Goal: Task Accomplishment & Management: Manage account settings

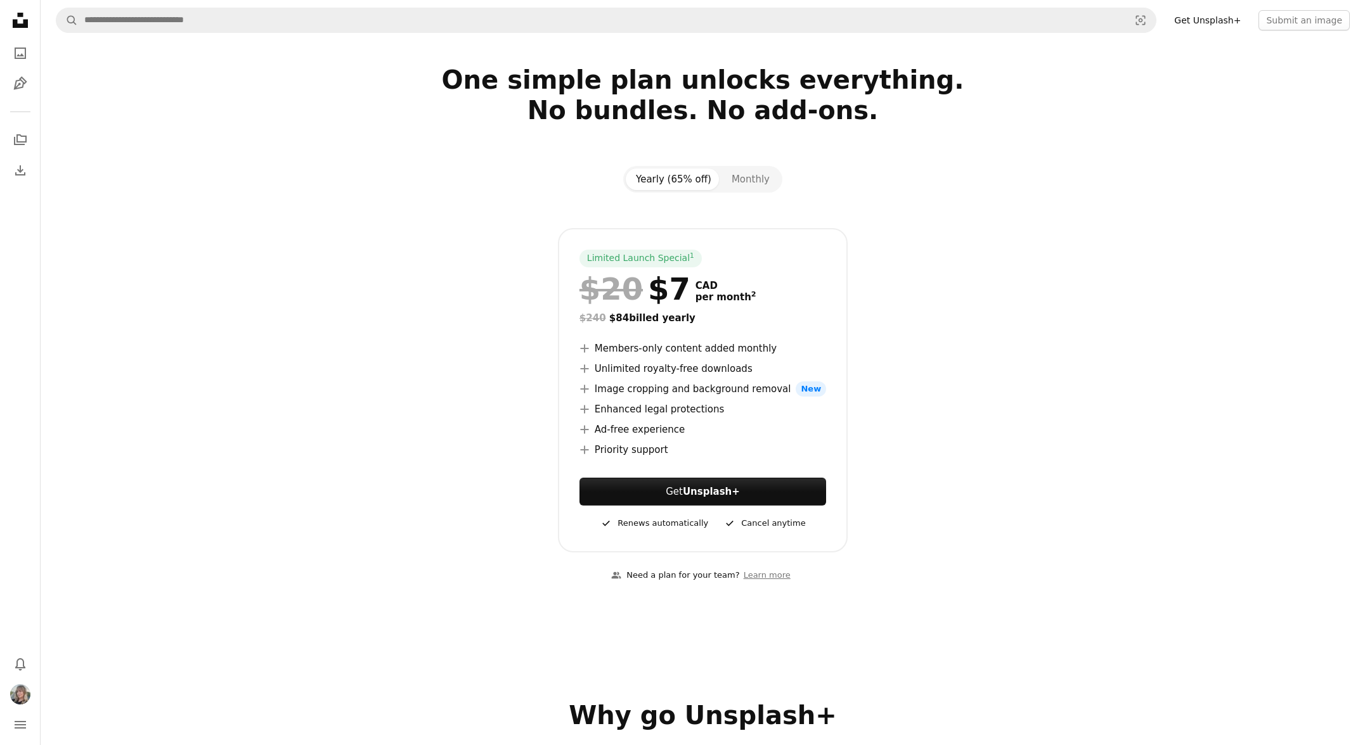
scroll to position [17, 0]
drag, startPoint x: 594, startPoint y: 387, endPoint x: 710, endPoint y: 456, distance: 135.3
click at [710, 456] on div "Limited Launch Special 1 $20 $7 CAD per month 2 $240 $84 billed yearly A plus s…" at bounding box center [703, 390] width 290 height 325
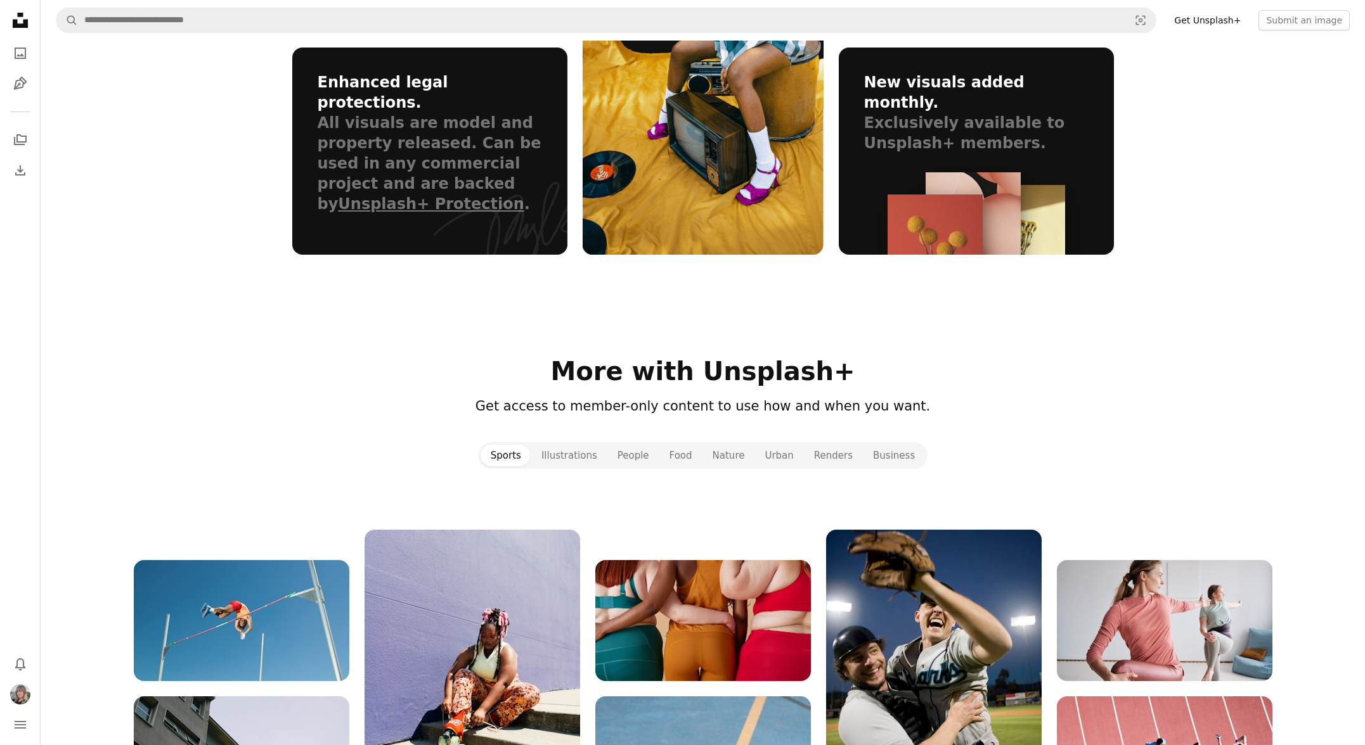
scroll to position [0, 0]
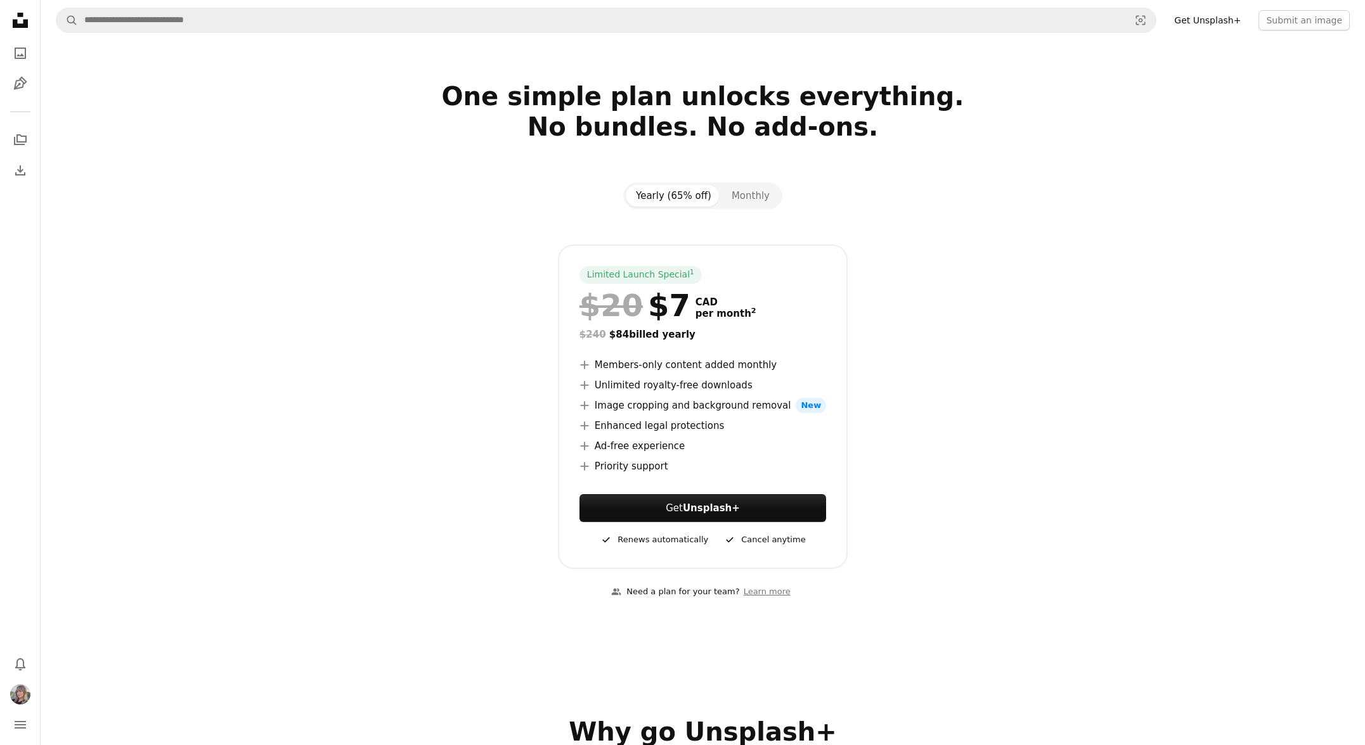
click at [13, 24] on icon at bounding box center [20, 20] width 15 height 15
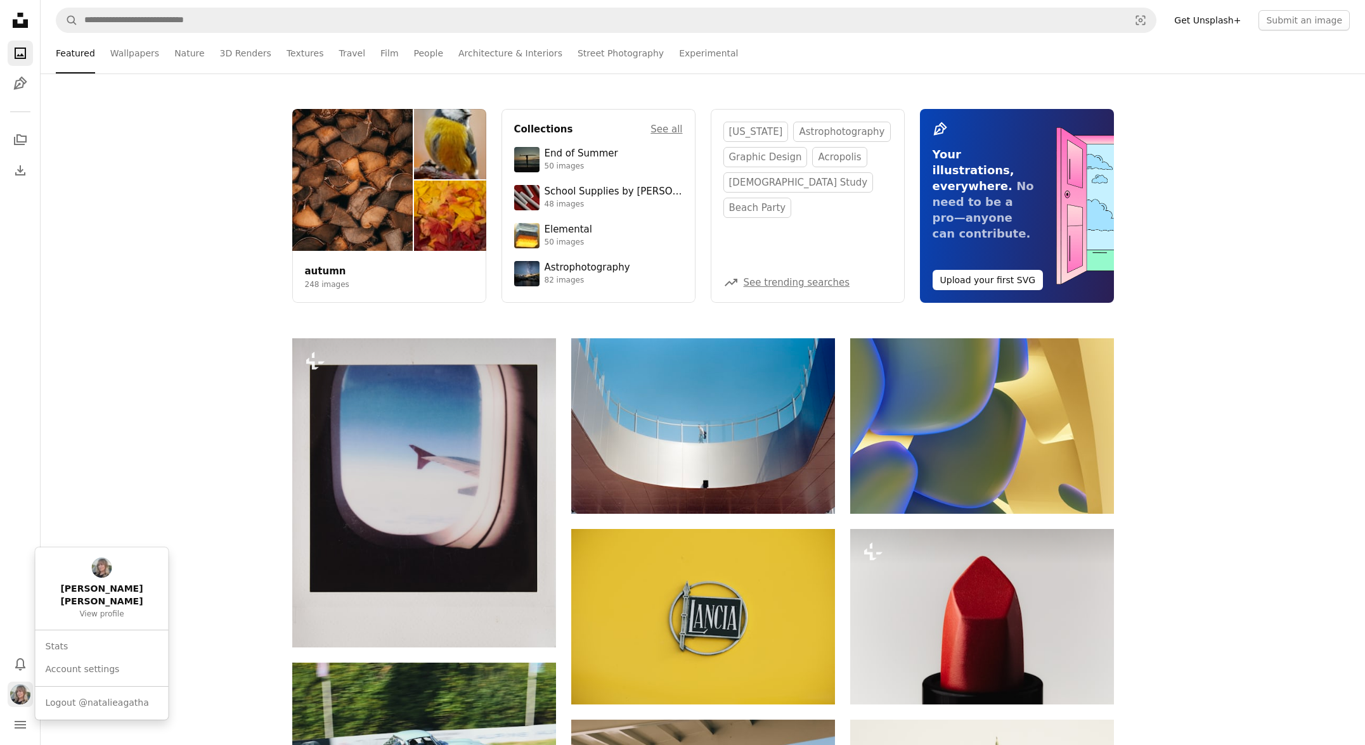
click at [22, 697] on img "Profile" at bounding box center [20, 695] width 20 height 20
click at [75, 575] on link "[PERSON_NAME] [PERSON_NAME] View profile" at bounding box center [102, 589] width 123 height 72
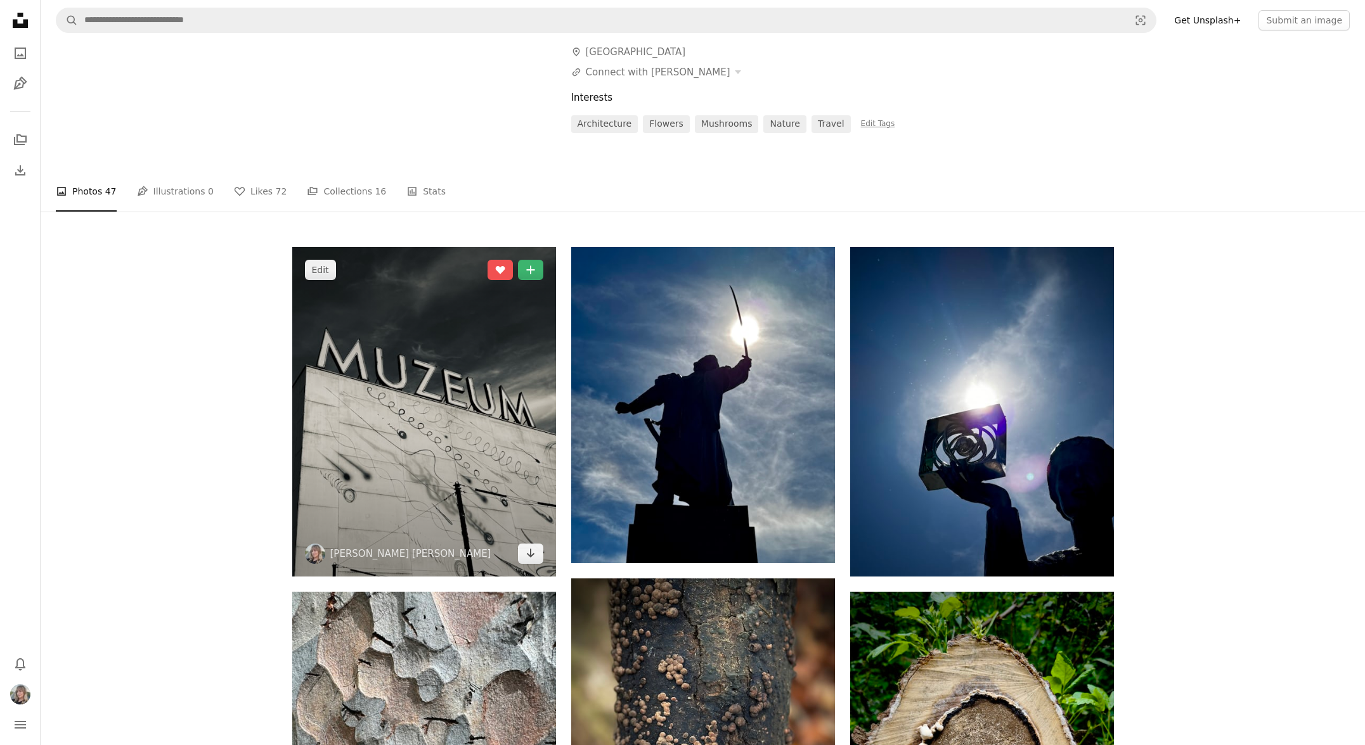
scroll to position [170, 0]
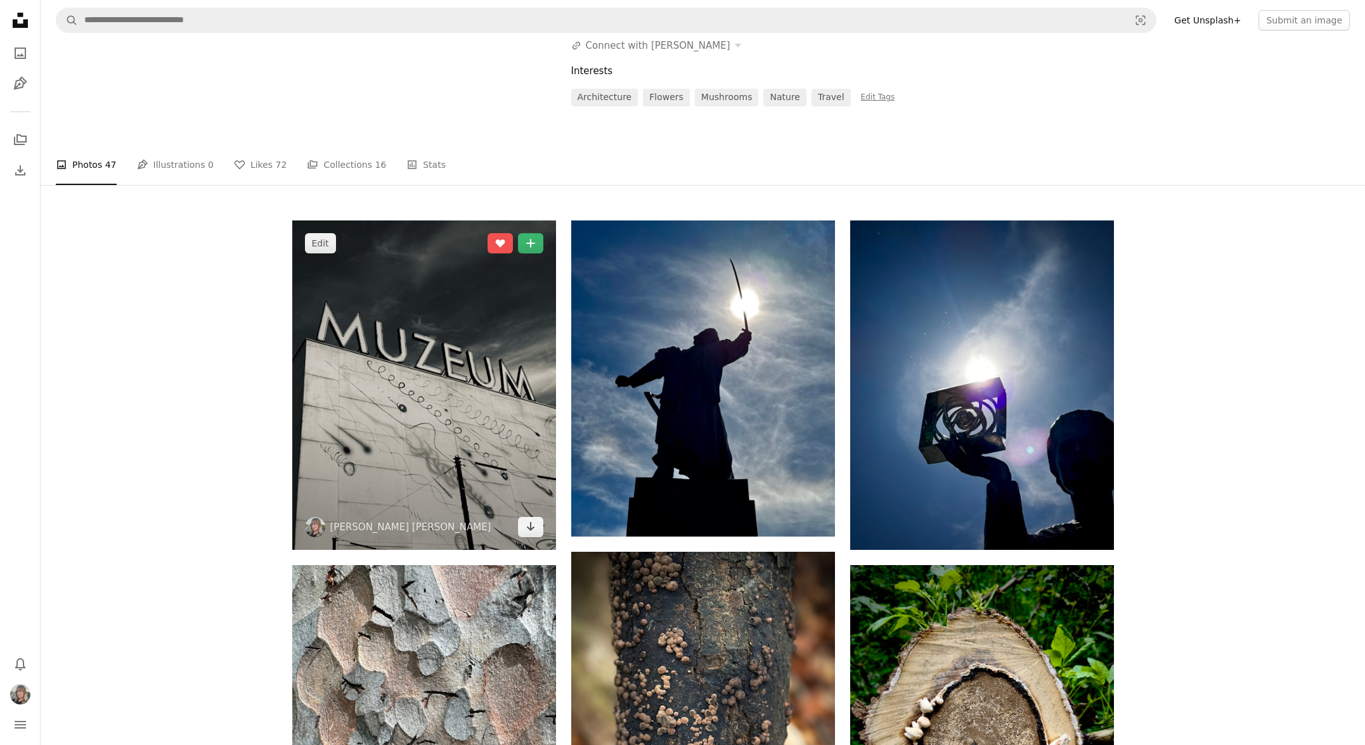
click at [444, 351] on img at bounding box center [424, 386] width 264 height 330
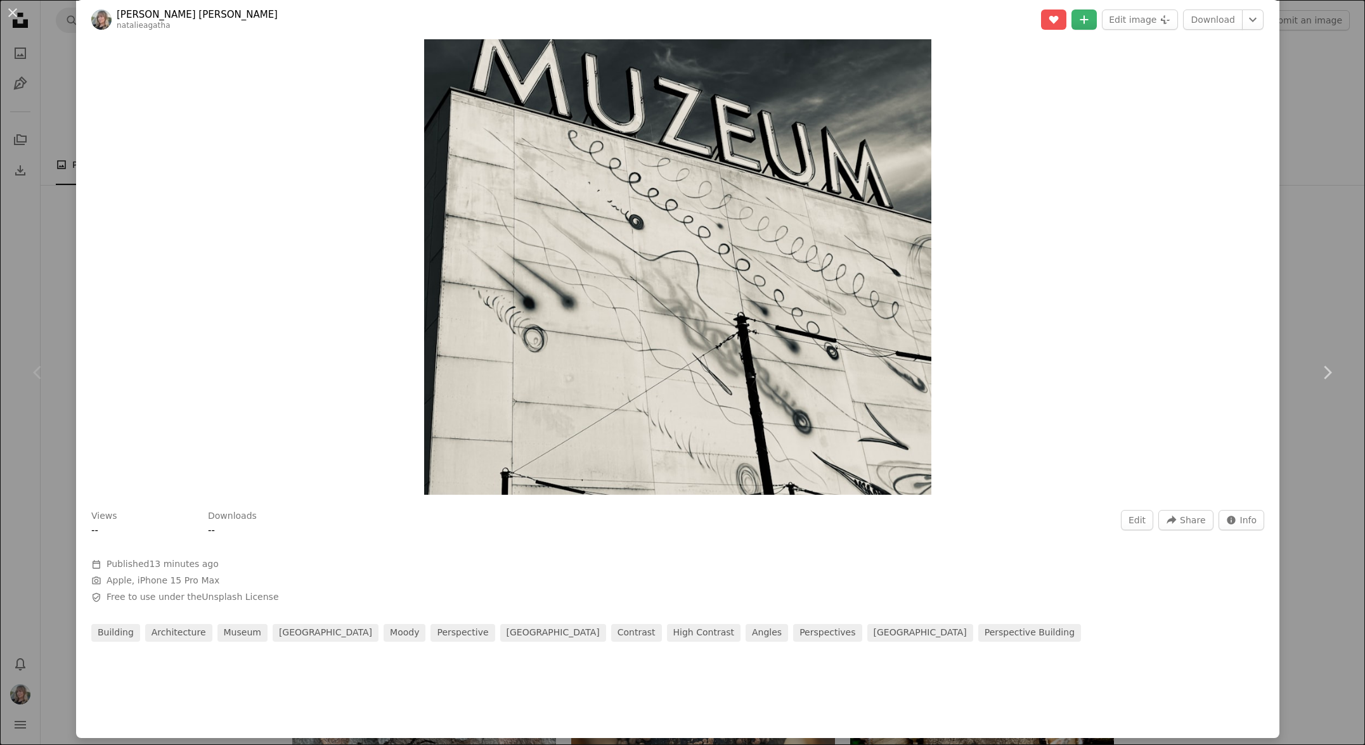
scroll to position [252, 0]
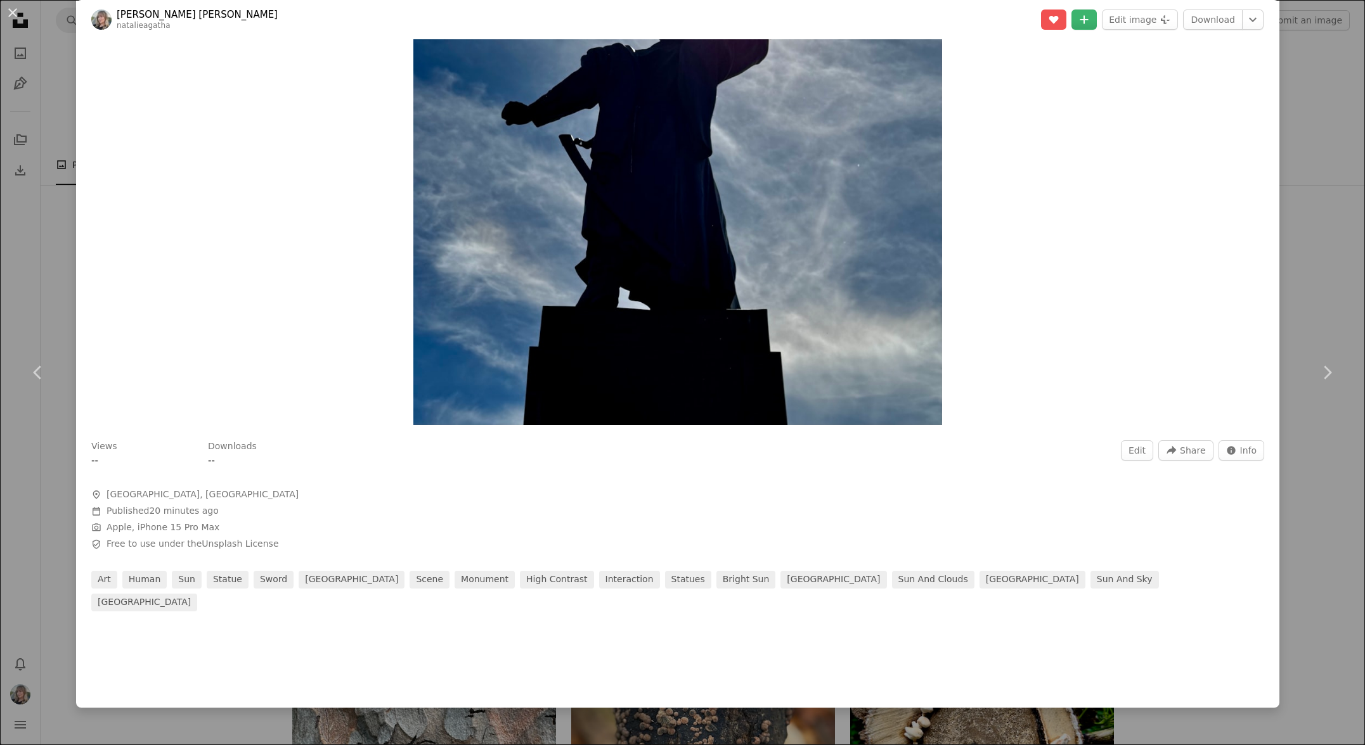
scroll to position [268, 0]
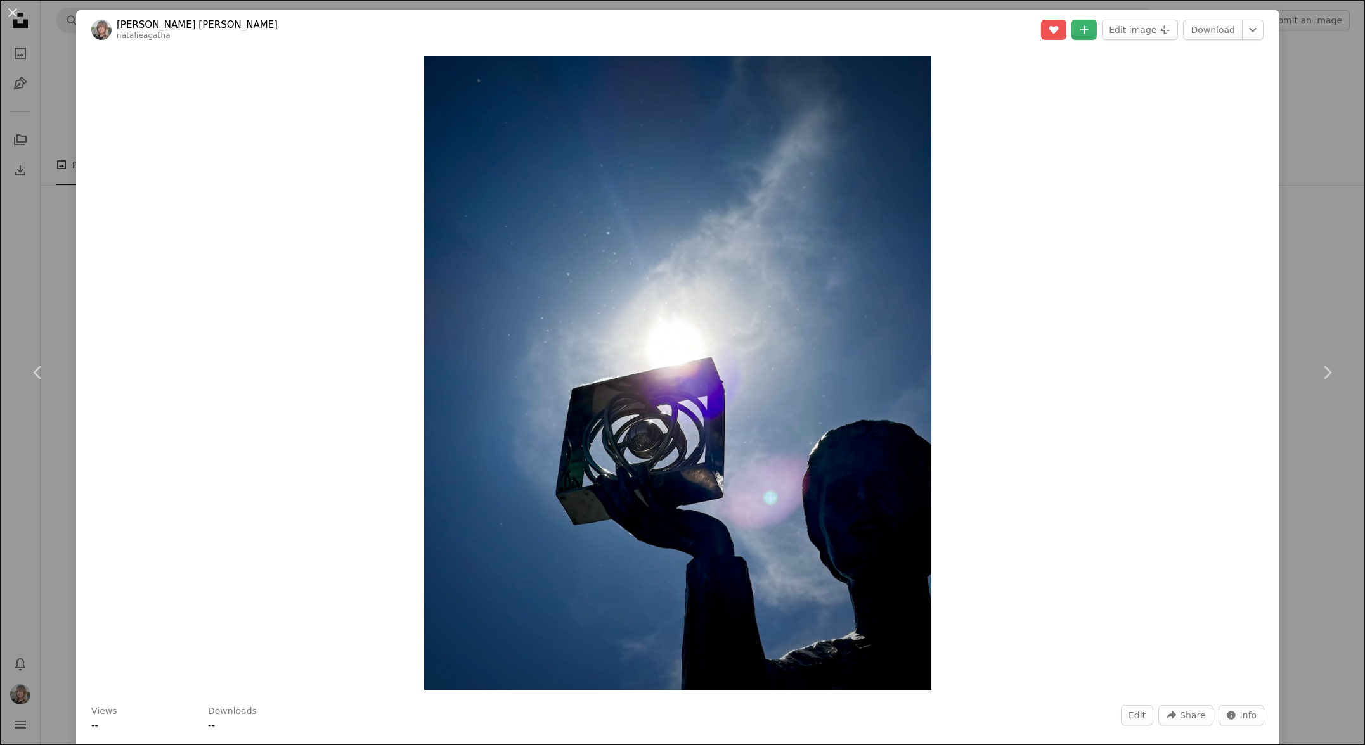
scroll to position [268, 0]
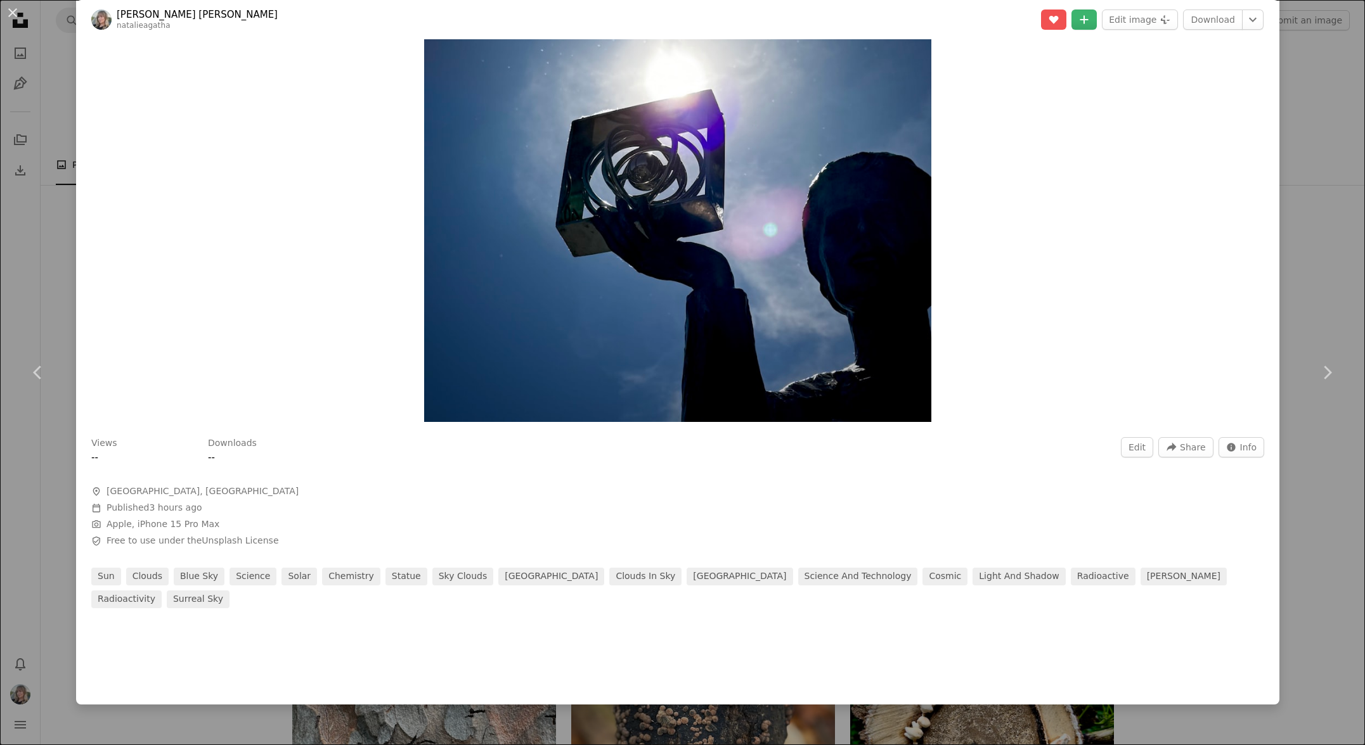
click at [709, 283] on img "Zoom in on this image" at bounding box center [678, 105] width 508 height 634
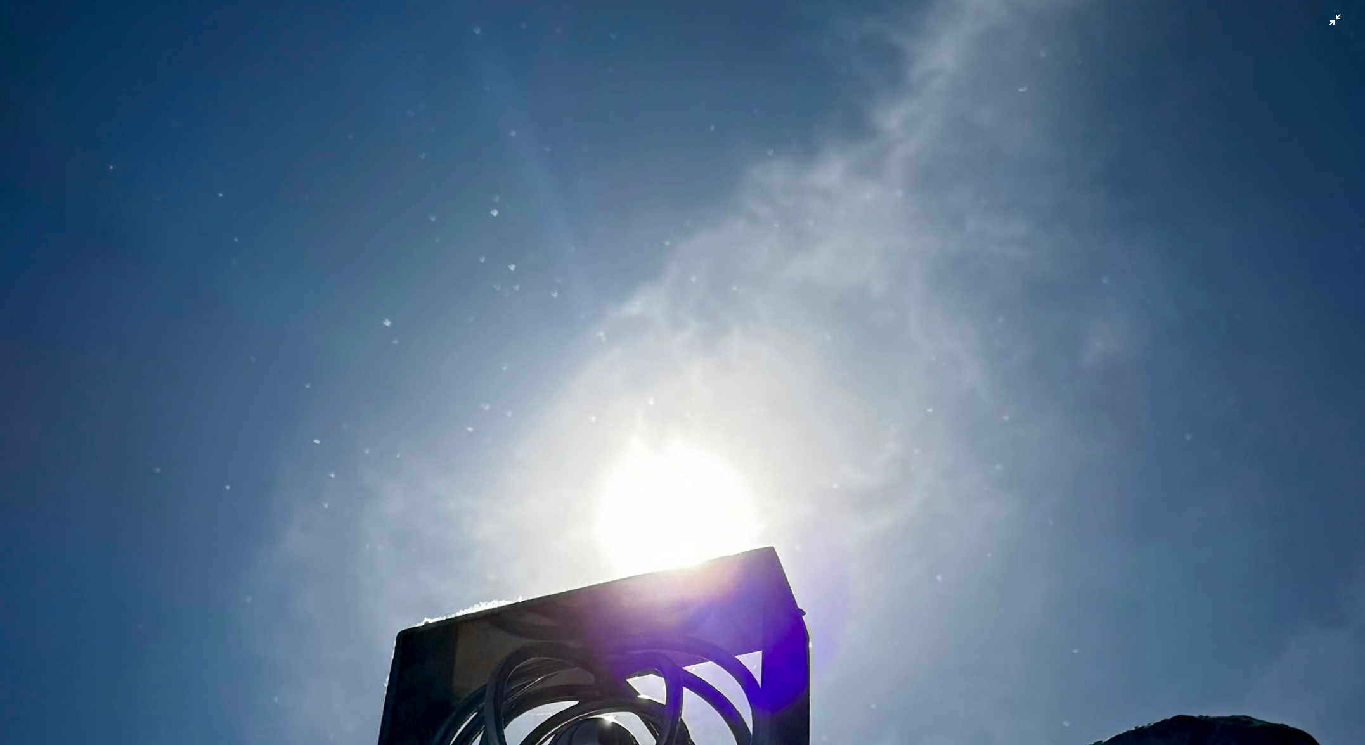
scroll to position [245, 0]
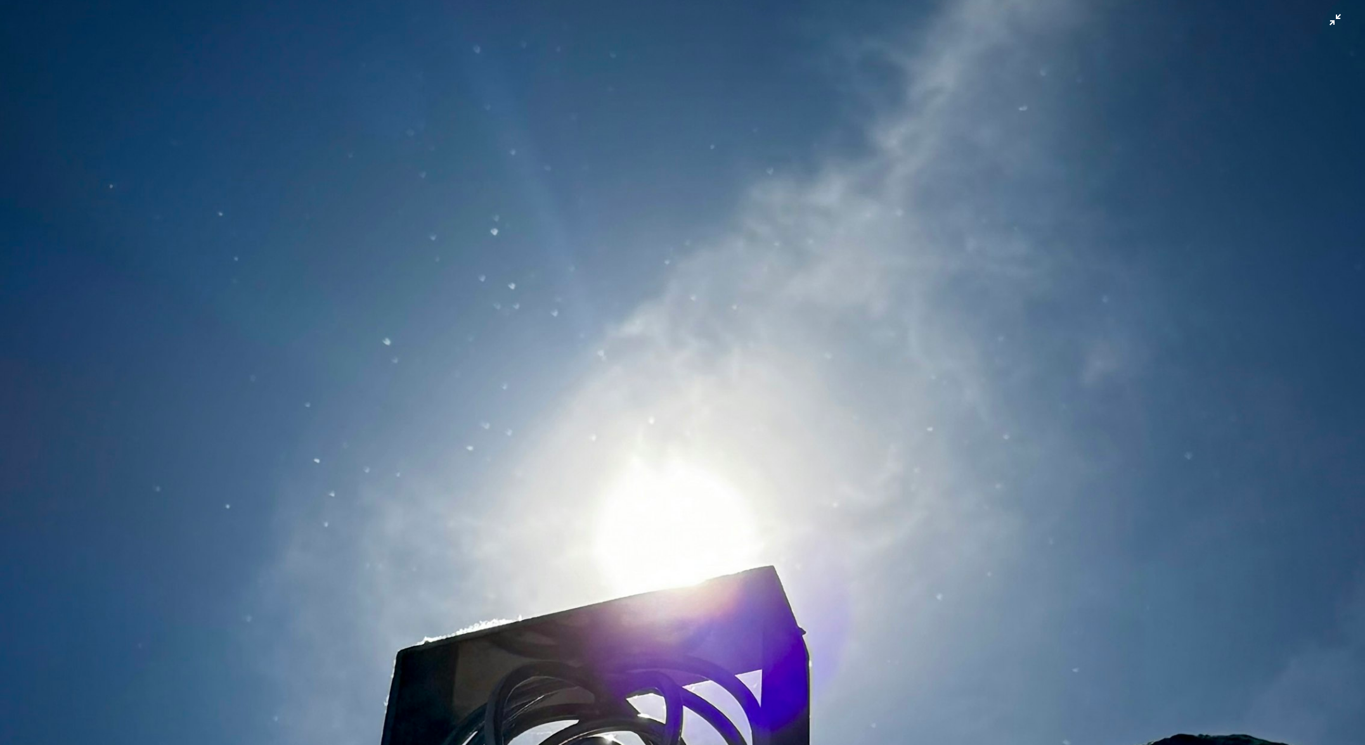
click at [712, 300] on img "Zoom out on this image" at bounding box center [682, 608] width 1366 height 1708
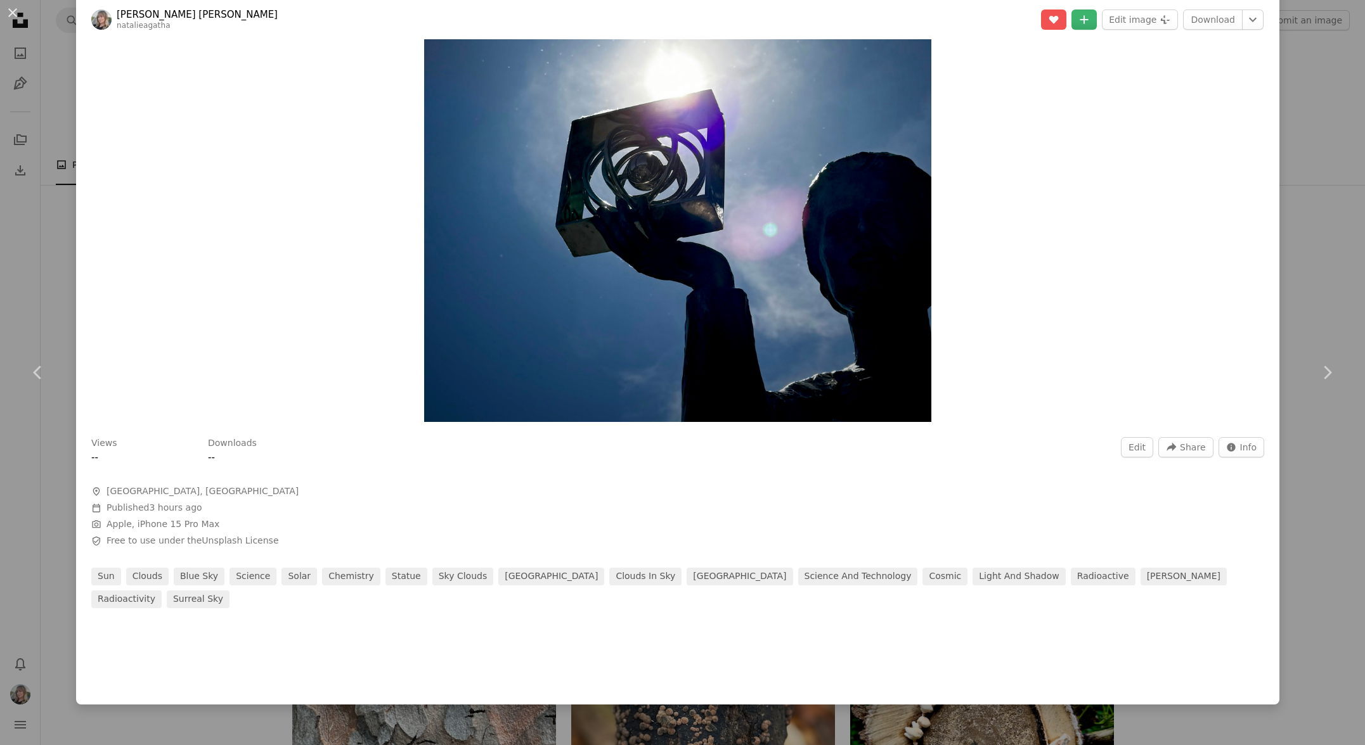
scroll to position [56, 0]
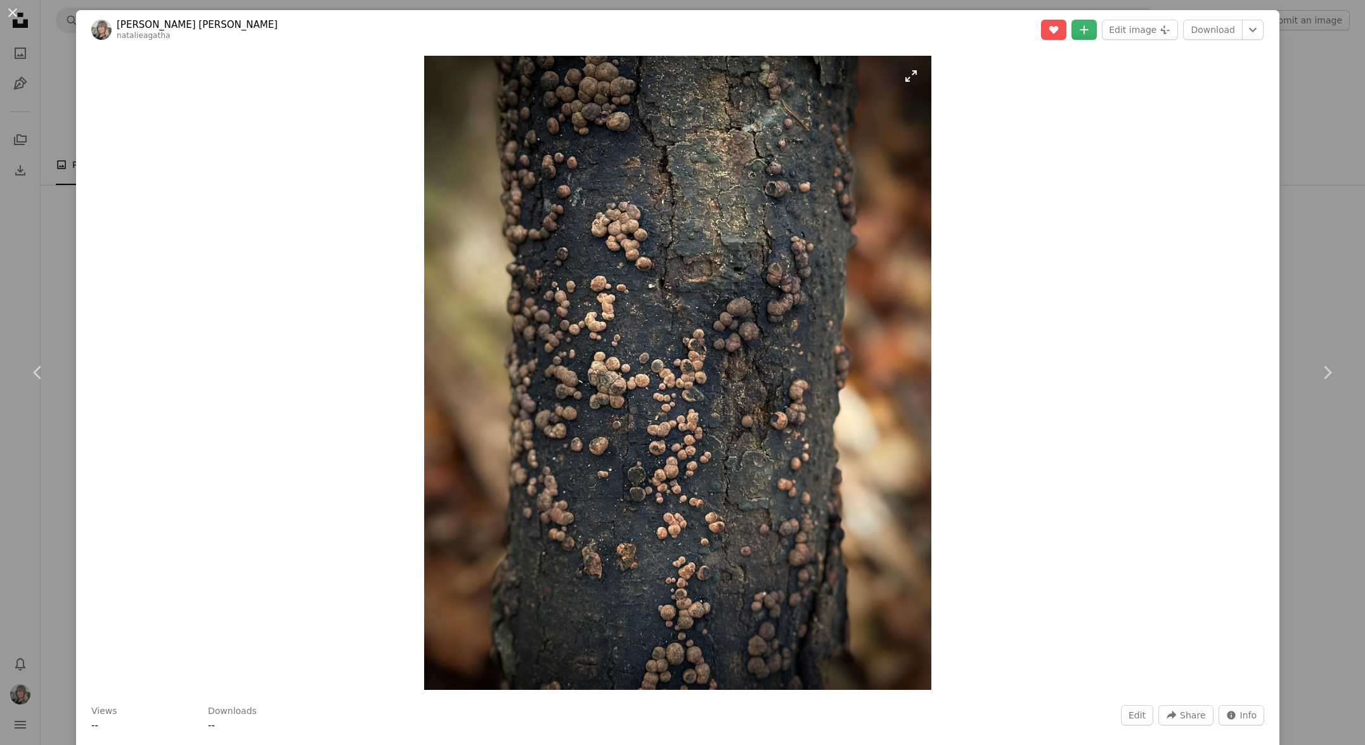
click at [811, 480] on img "Zoom in on this image" at bounding box center [678, 373] width 508 height 634
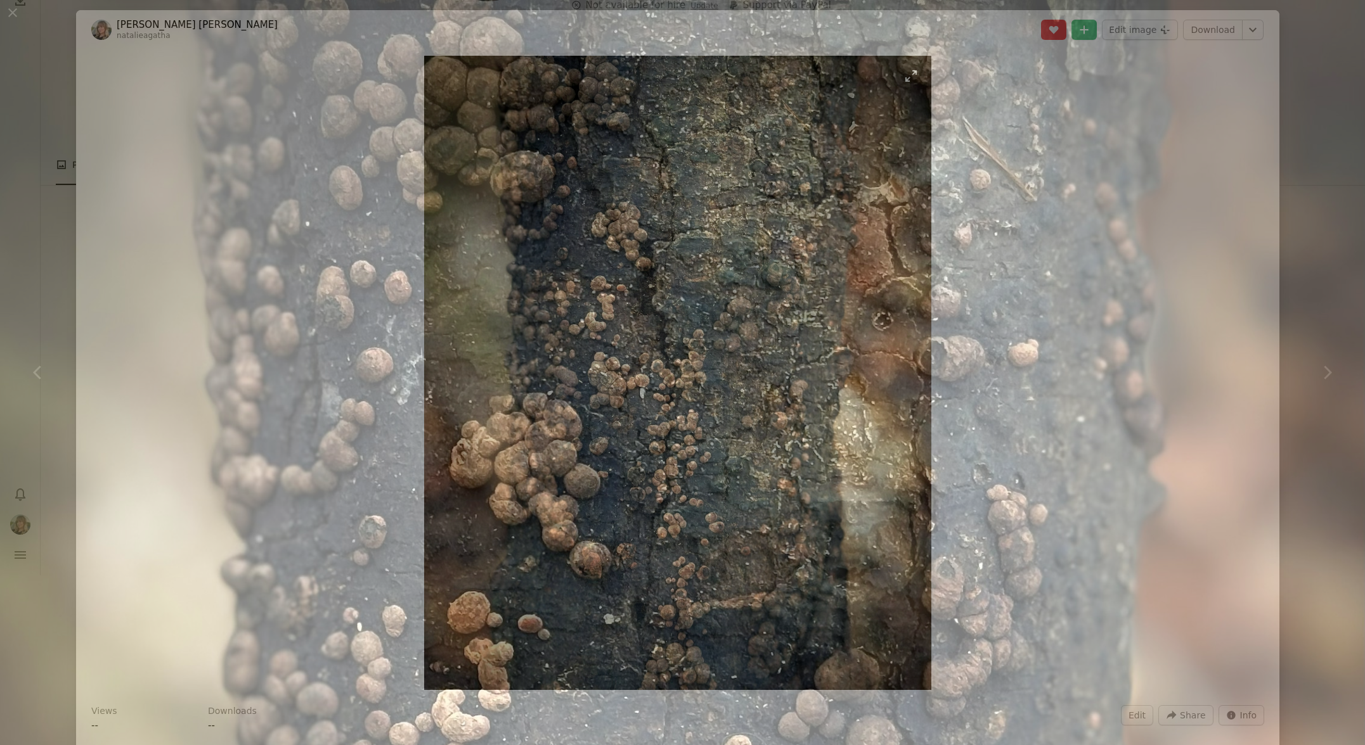
scroll to position [481, 0]
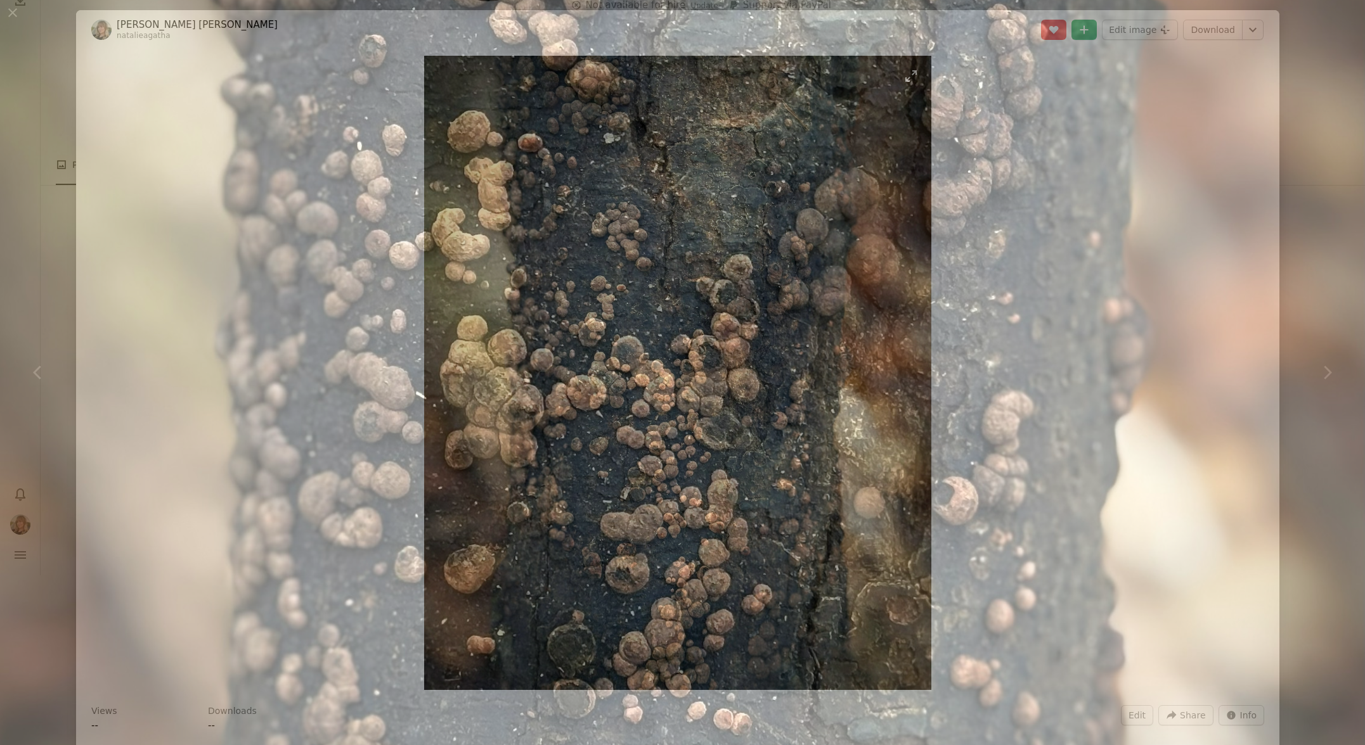
click at [811, 480] on img "Zoom out on this image" at bounding box center [682, 372] width 1366 height 1708
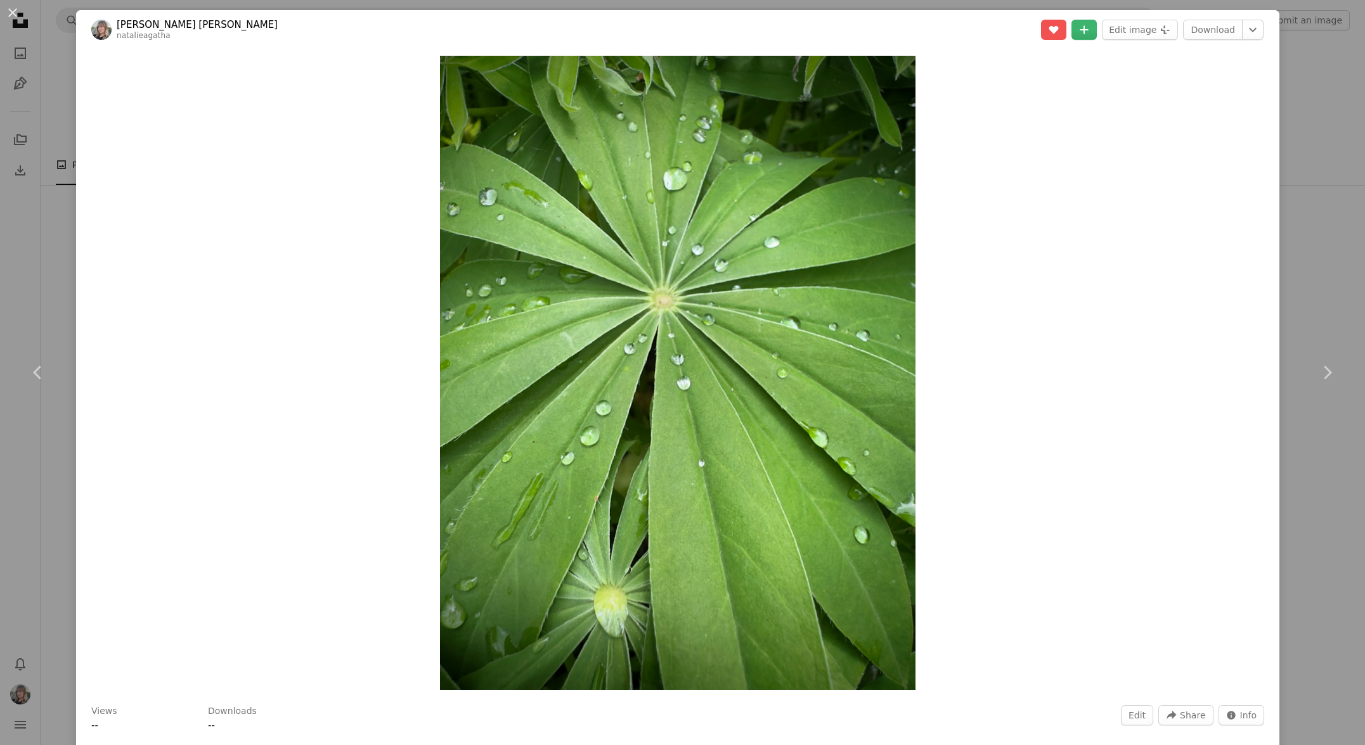
click at [1330, 276] on div "An X shape Chevron left Chevron right [PERSON_NAME] [PERSON_NAME] natalieagatha…" at bounding box center [682, 372] width 1365 height 745
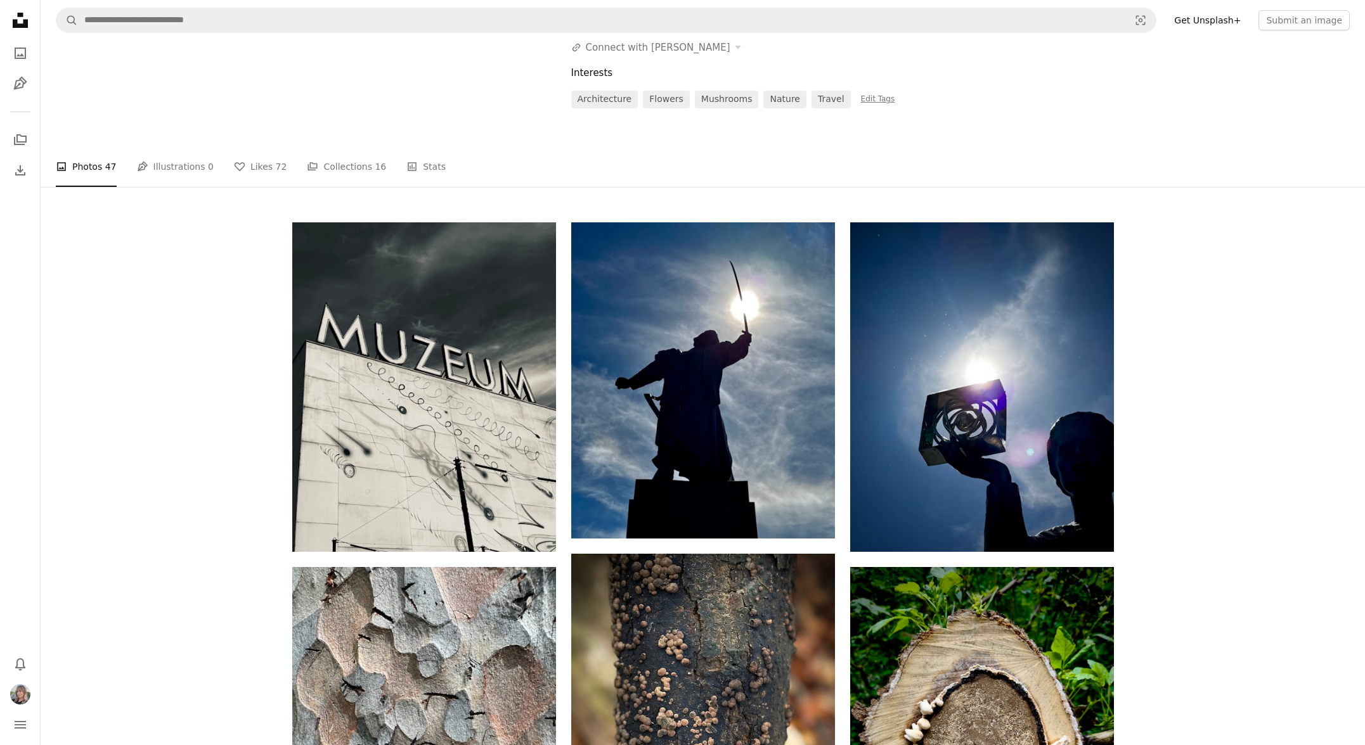
scroll to position [167, 0]
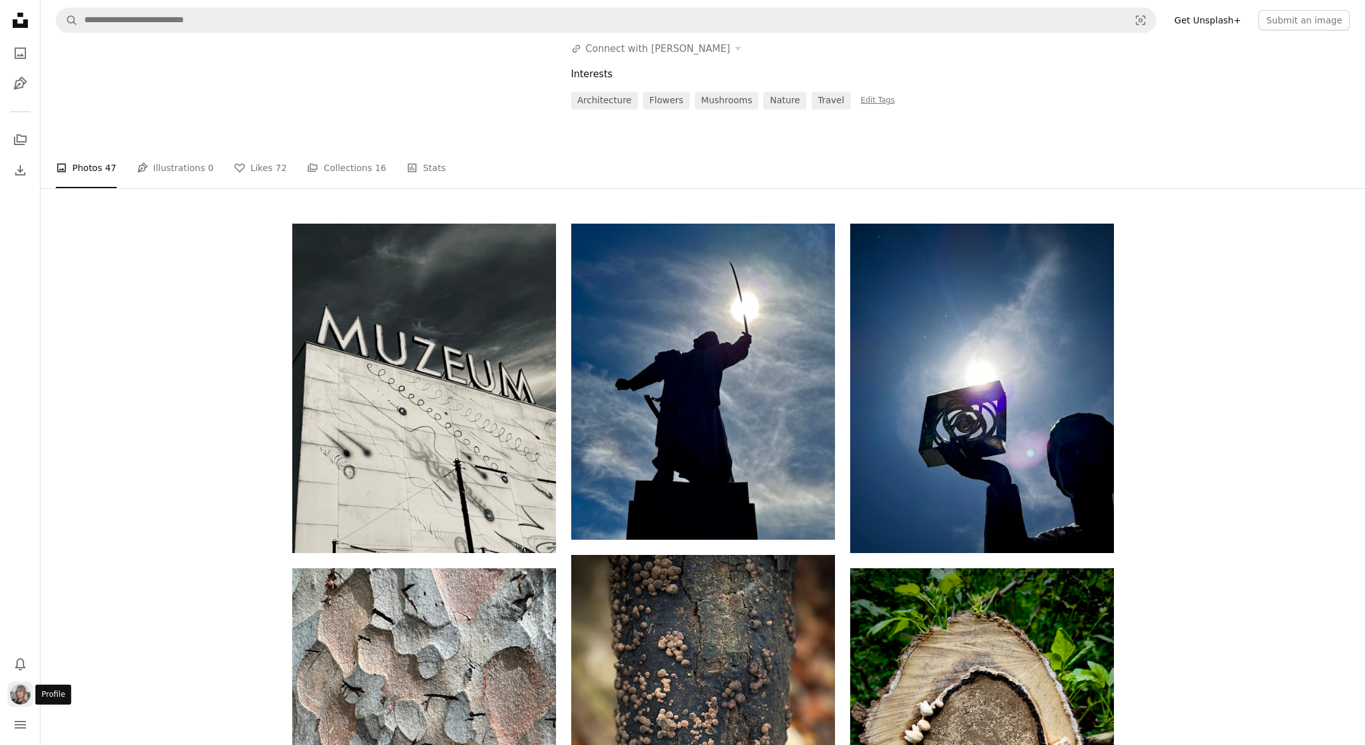
click at [23, 697] on img "Profile" at bounding box center [20, 695] width 20 height 20
click at [107, 574] on img at bounding box center [102, 568] width 20 height 20
click at [17, 690] on img "Profile" at bounding box center [20, 695] width 20 height 20
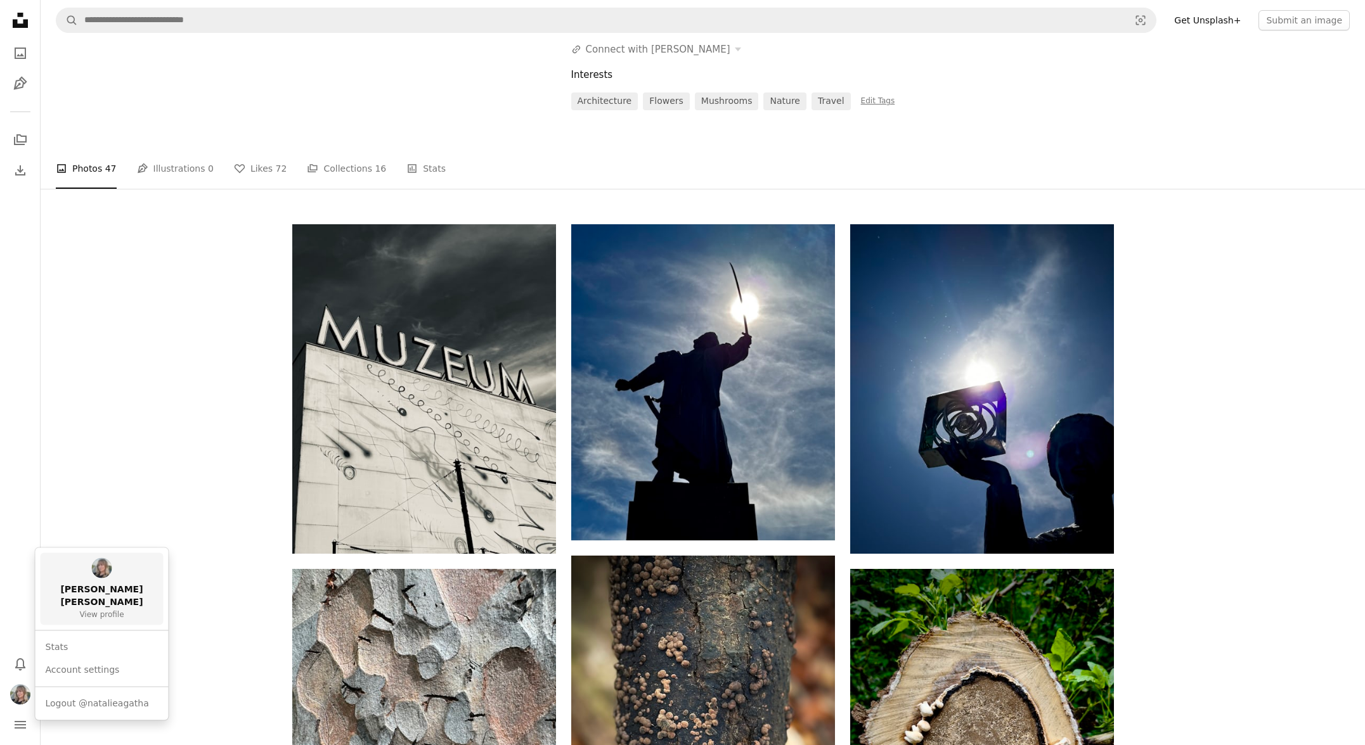
click at [76, 589] on span "[PERSON_NAME] [PERSON_NAME]" at bounding box center [102, 596] width 113 height 25
click at [21, 696] on img "Profile" at bounding box center [20, 695] width 20 height 20
click at [142, 659] on link "Account settings" at bounding box center [102, 670] width 123 height 23
